Goal: Information Seeking & Learning: Check status

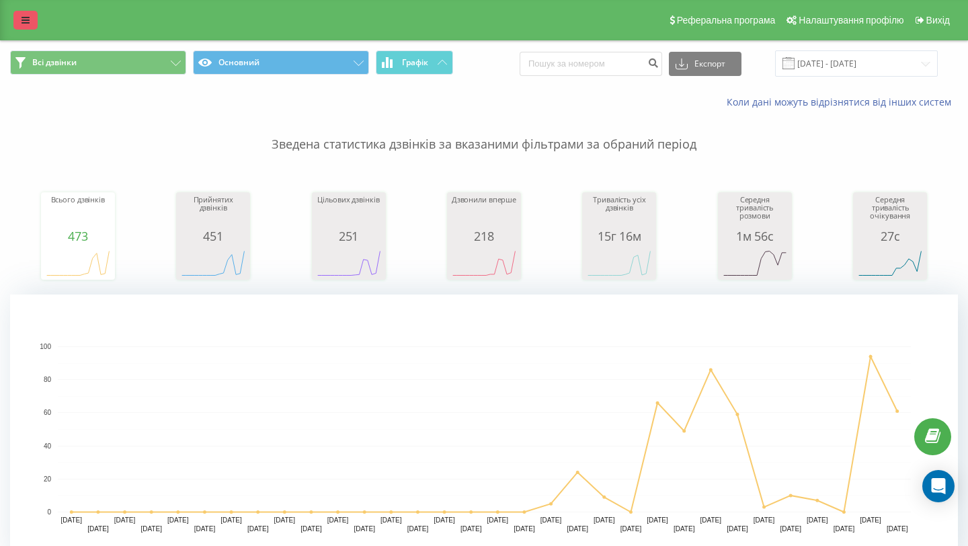
click at [27, 22] on icon at bounding box center [26, 19] width 8 height 9
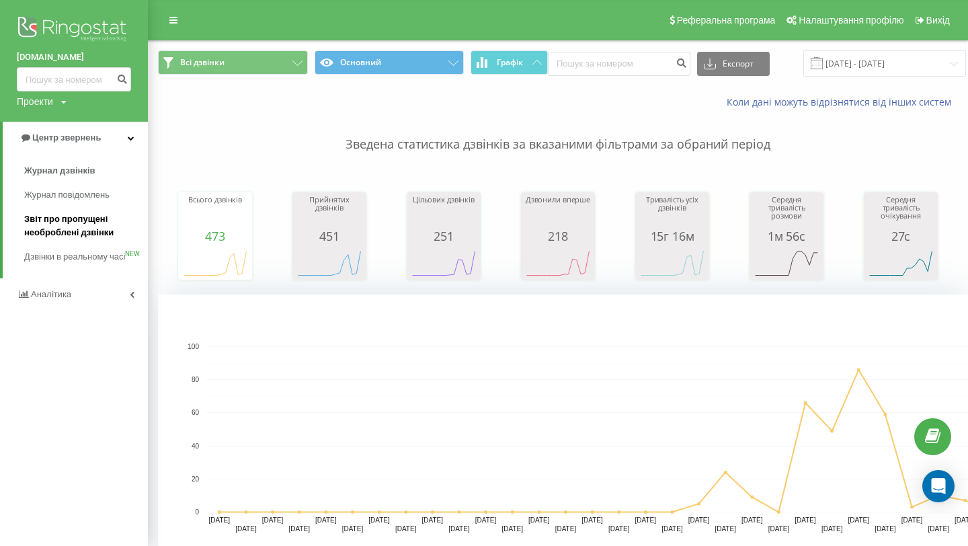
click at [77, 228] on span "Звіт про пропущені необроблені дзвінки" at bounding box center [82, 226] width 117 height 27
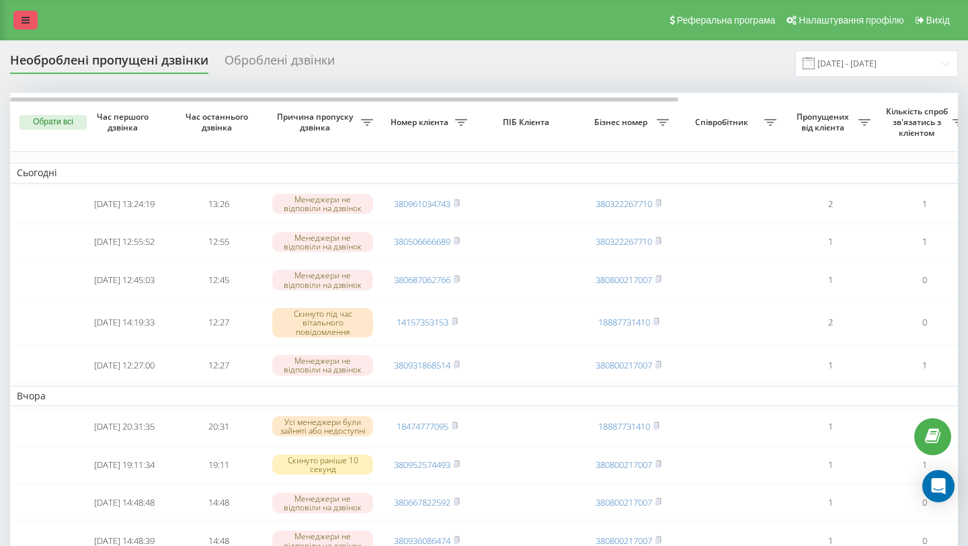
click at [20, 18] on link at bounding box center [25, 20] width 24 height 19
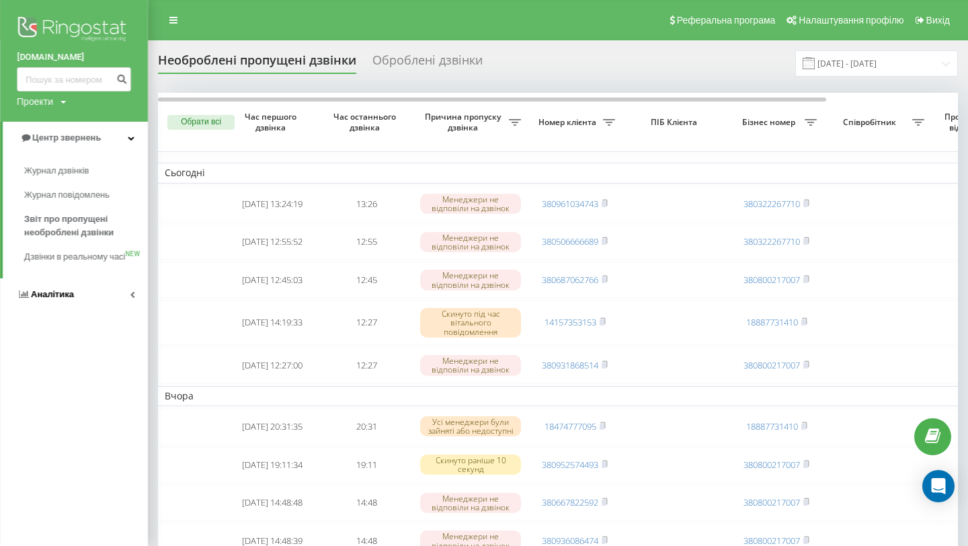
click at [75, 311] on link "Аналiтика" at bounding box center [74, 294] width 148 height 32
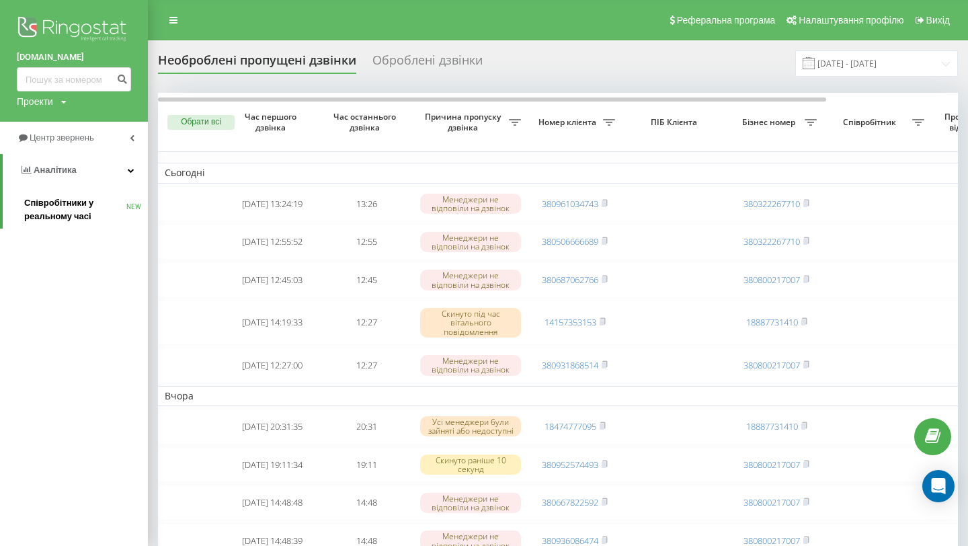
click at [109, 213] on span "Співробітники у реальному часі" at bounding box center [75, 209] width 102 height 27
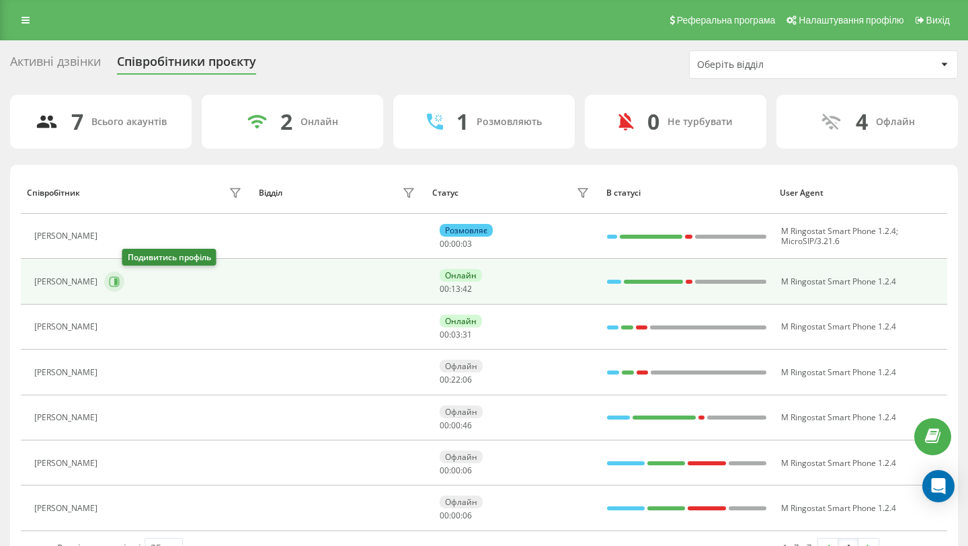
click at [120, 278] on icon at bounding box center [114, 281] width 11 height 11
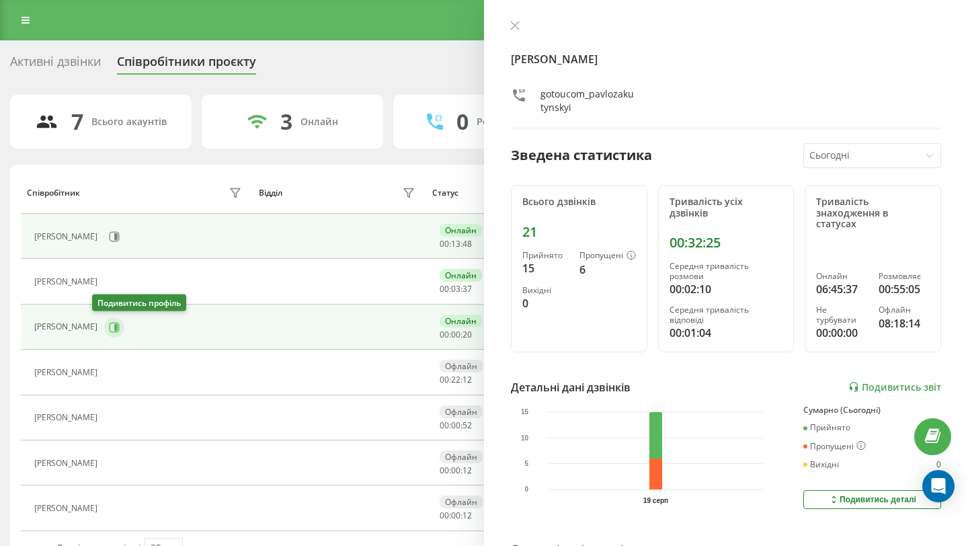
click at [104, 333] on button at bounding box center [114, 327] width 20 height 20
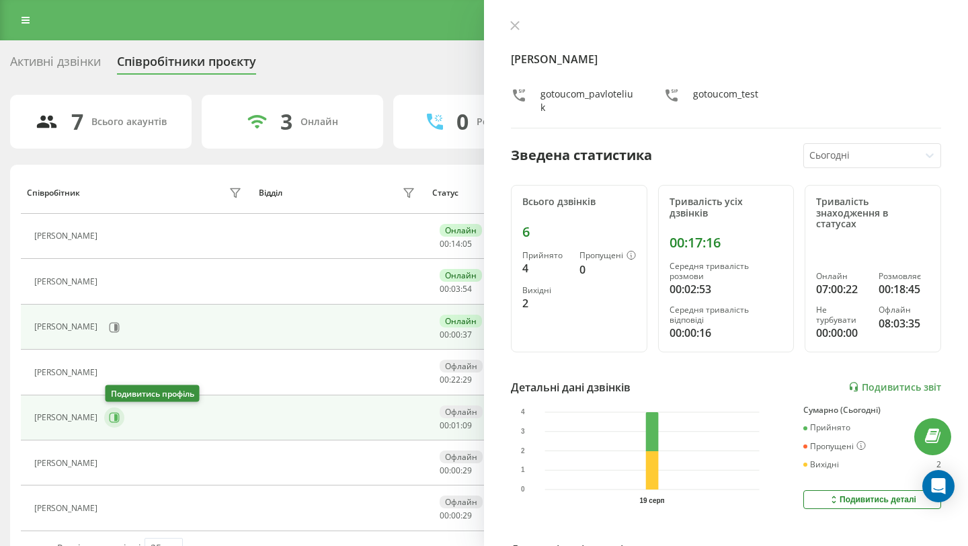
click at [116, 416] on icon at bounding box center [115, 417] width 3 height 7
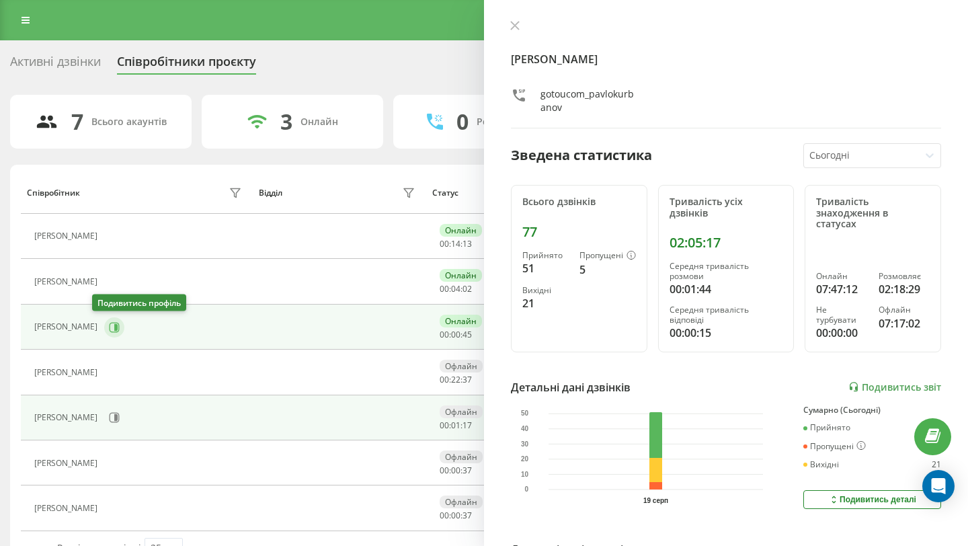
click at [104, 327] on button at bounding box center [114, 327] width 20 height 20
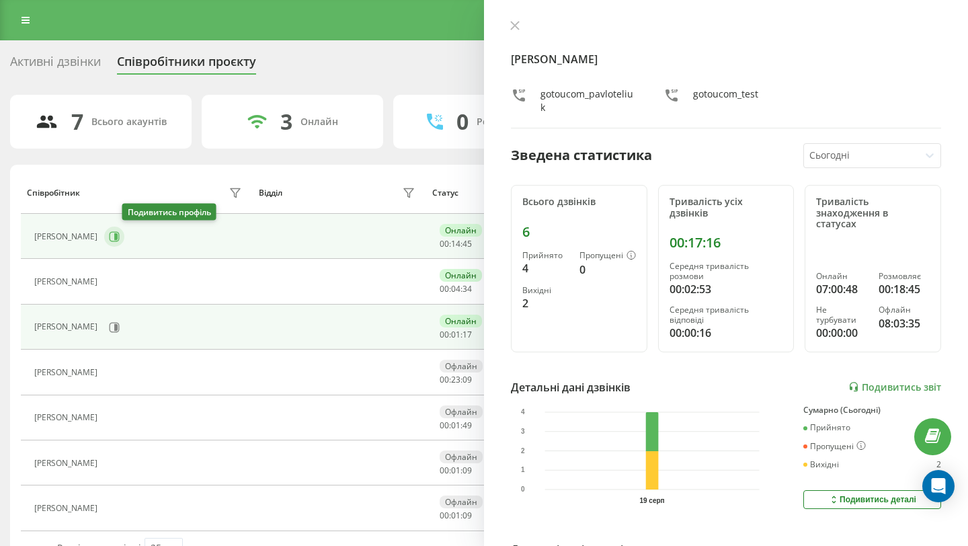
click at [120, 239] on icon at bounding box center [115, 236] width 10 height 10
